Goal: Information Seeking & Learning: Learn about a topic

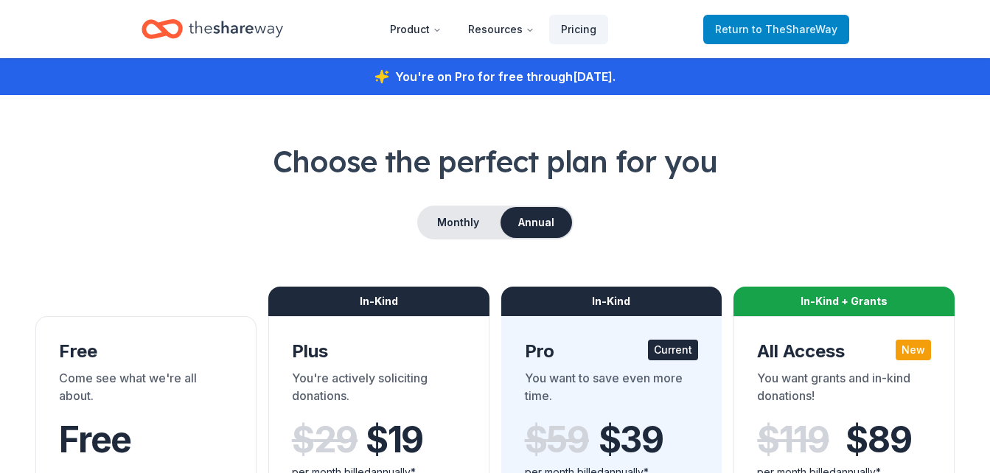
click at [750, 28] on span "Return to TheShareWay" at bounding box center [776, 30] width 122 height 18
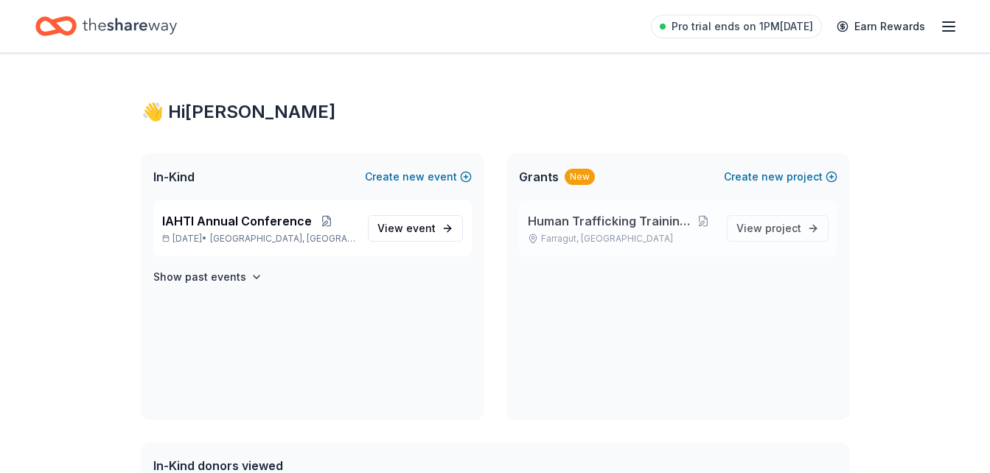
click at [612, 220] on span "Human Trafficking Training & Tools" at bounding box center [610, 221] width 164 height 18
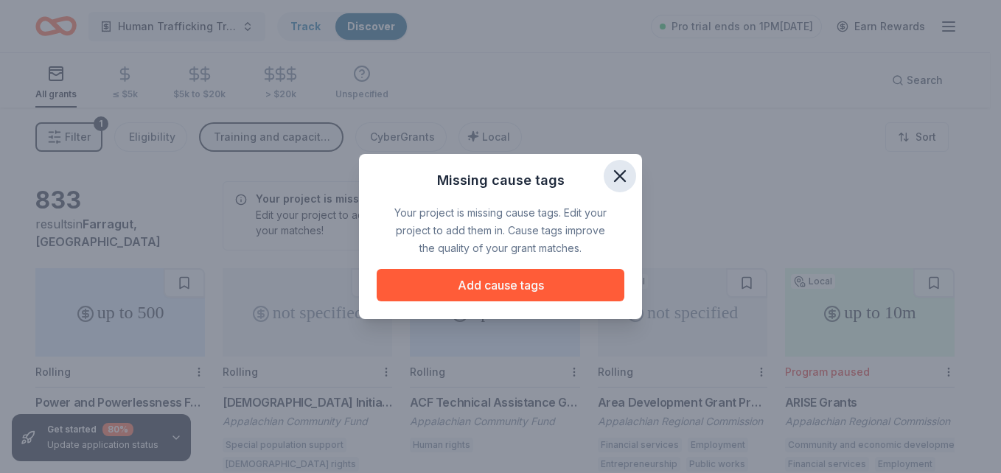
click at [635, 174] on button "button" at bounding box center [620, 176] width 32 height 32
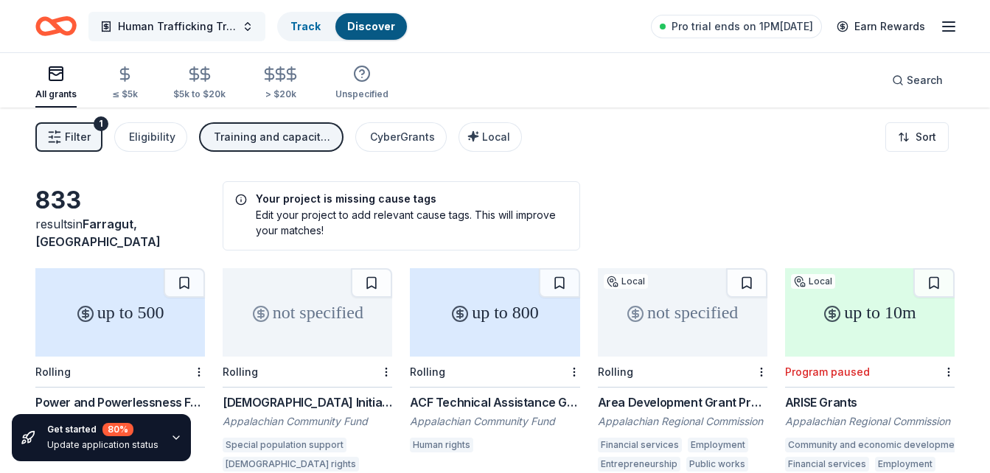
click at [190, 24] on span "Human Trafficking Training & Tools" at bounding box center [177, 27] width 118 height 18
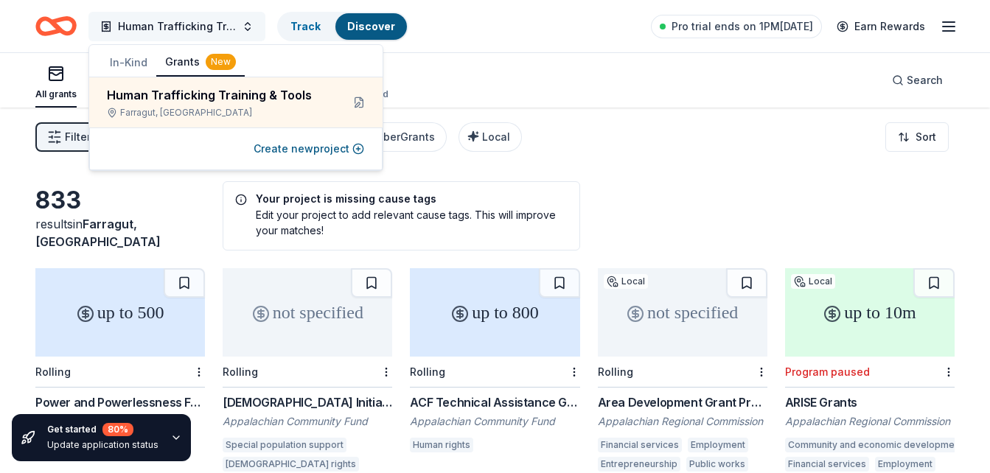
click at [193, 22] on span "Human Trafficking Training & Tools" at bounding box center [177, 27] width 118 height 18
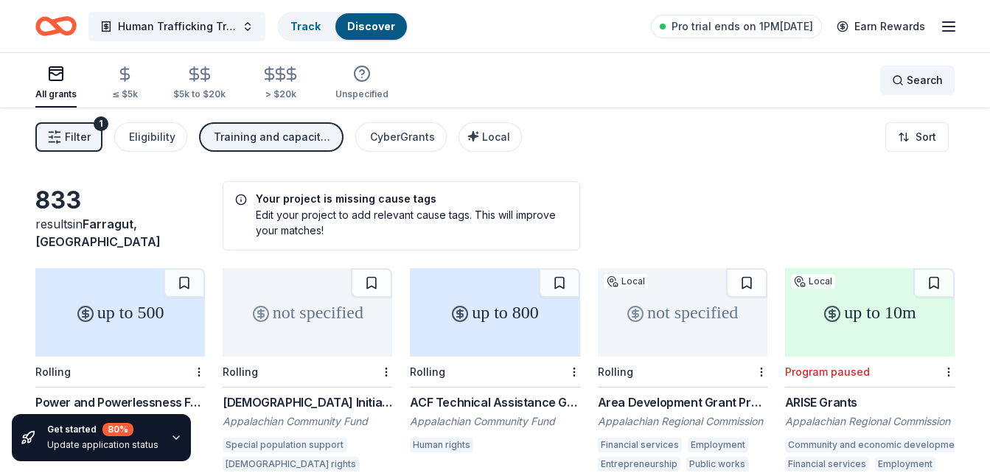
click at [915, 75] on span "Search" at bounding box center [925, 81] width 36 height 18
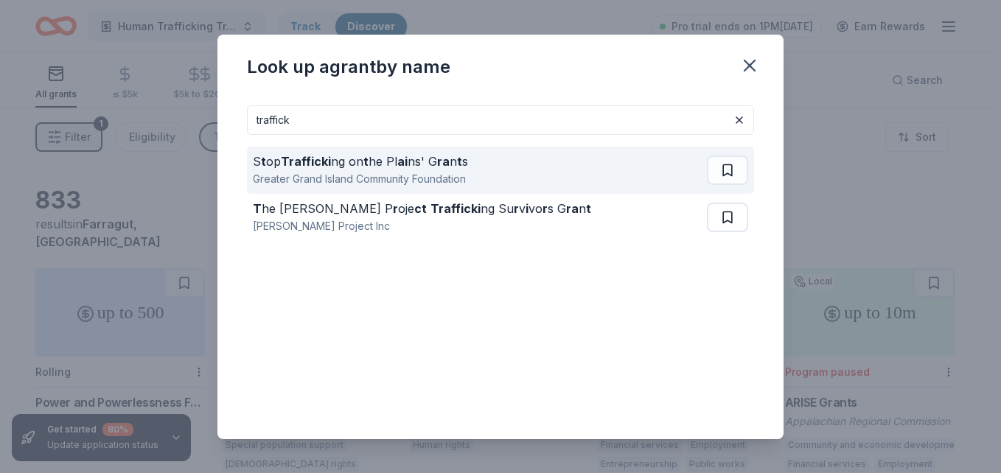
click at [388, 171] on div "Greater Grand Island Community Foundation" at bounding box center [360, 179] width 215 height 18
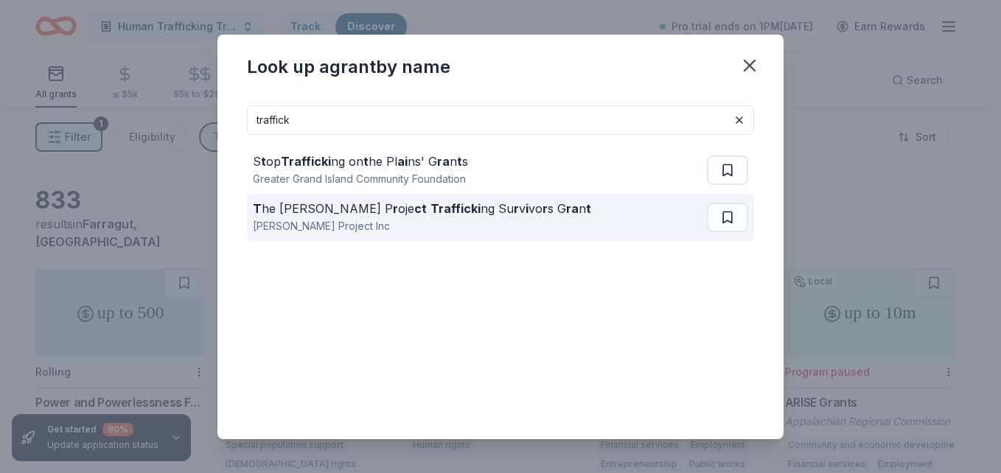
click at [335, 221] on div "[PERSON_NAME] Project Inc" at bounding box center [422, 226] width 338 height 18
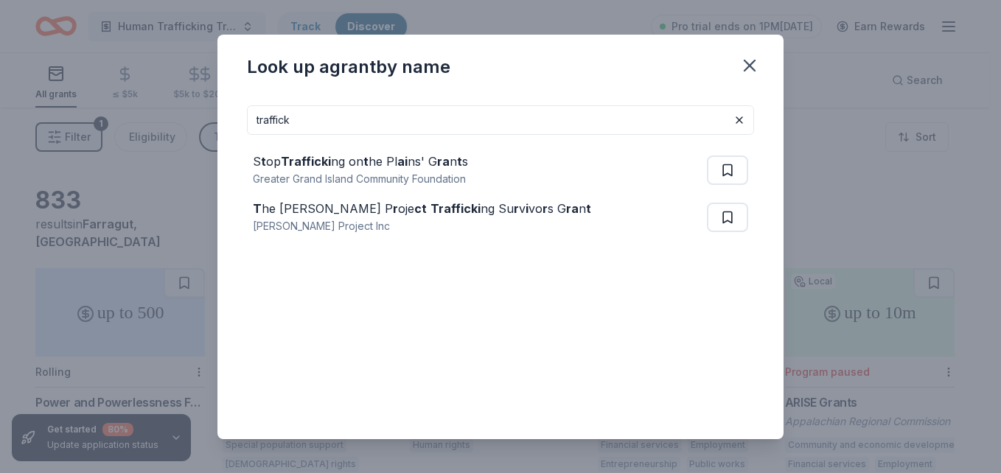
drag, startPoint x: 322, startPoint y: 119, endPoint x: 209, endPoint y: 126, distance: 113.0
click at [209, 126] on div "Look up a grant by name traffick S t op Trafficki ng on t he Pl ai ns' G ra n t…" at bounding box center [500, 236] width 1001 height 473
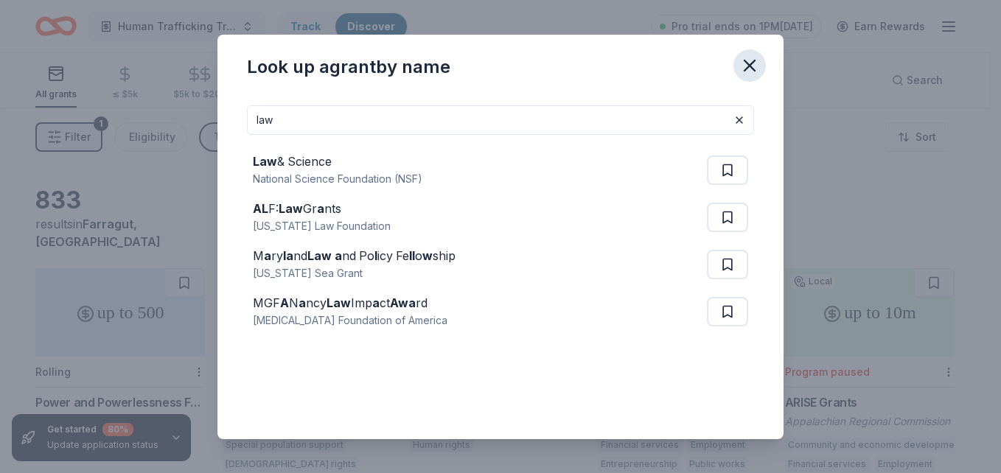
type input "law"
click at [753, 66] on icon "button" at bounding box center [749, 65] width 21 height 21
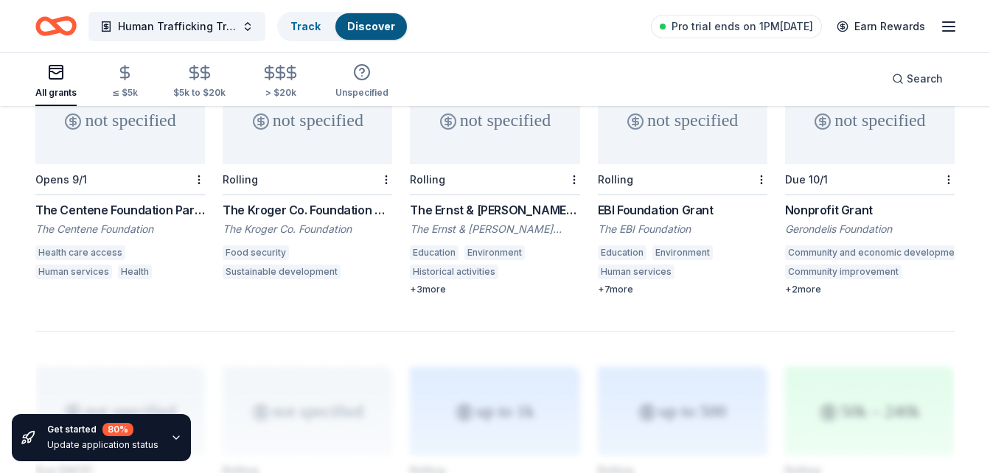
scroll to position [958, 0]
click at [718, 164] on div "Rolling" at bounding box center [683, 179] width 170 height 31
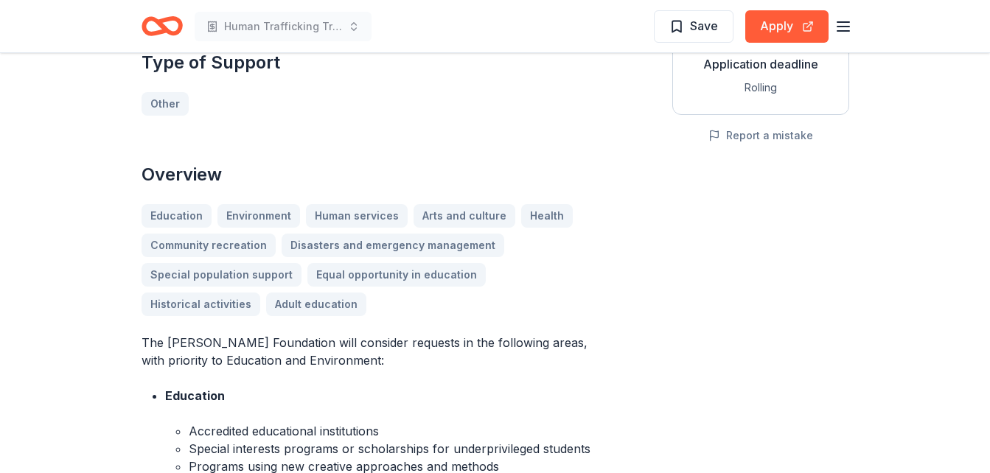
scroll to position [590, 0]
